Goal: Task Accomplishment & Management: Manage account settings

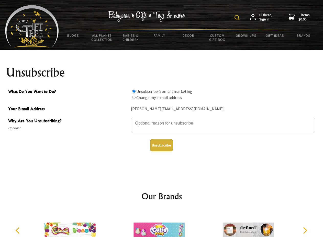
click at [238, 18] on img at bounding box center [236, 17] width 5 height 5
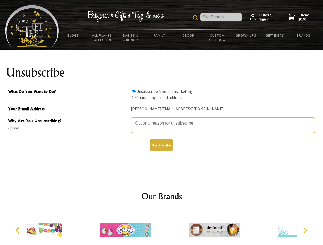
click at [162, 120] on textarea "Why Are You Unsubscribing?" at bounding box center [223, 125] width 184 height 15
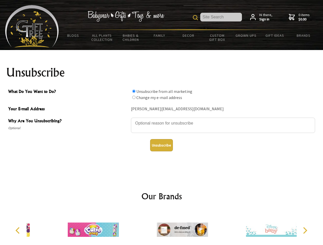
click at [134, 91] on input "What Do You Want to Do?" at bounding box center [133, 91] width 3 height 3
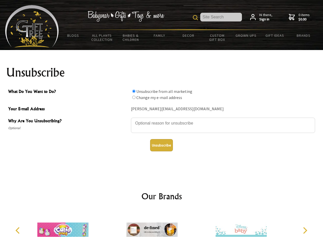
click at [134, 97] on input "What Do You Want to Do?" at bounding box center [133, 97] width 3 height 3
radio input "true"
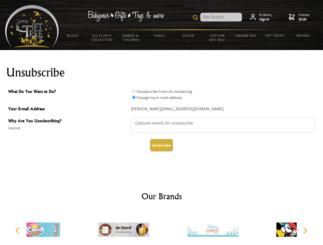
click at [161, 145] on button "Unsubscribe" at bounding box center [161, 145] width 23 height 12
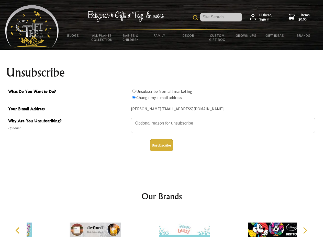
click at [162, 228] on img at bounding box center [184, 230] width 51 height 38
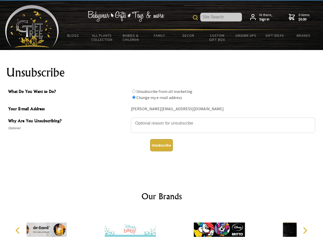
click at [18, 231] on icon "Previous" at bounding box center [18, 230] width 7 height 7
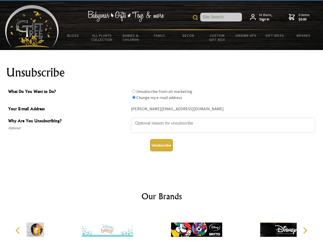
click at [305, 231] on icon "Next" at bounding box center [304, 230] width 7 height 7
